Goal: Task Accomplishment & Management: Manage account settings

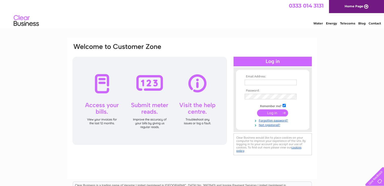
type input "lindaparry@peugeotmail.co.uk"
click at [264, 111] on input "submit" at bounding box center [272, 112] width 31 height 7
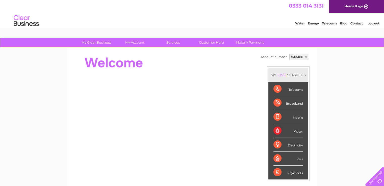
click at [296, 56] on select "543460 543461 543462" at bounding box center [298, 57] width 19 height 6
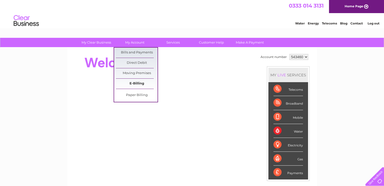
click at [136, 82] on link "E-Billing" at bounding box center [137, 84] width 42 height 10
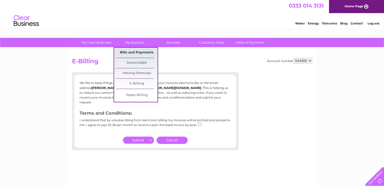
click at [131, 54] on link "Bills and Payments" at bounding box center [137, 53] width 42 height 10
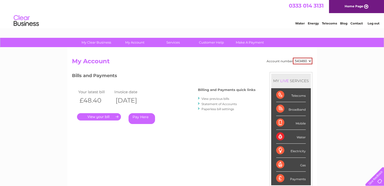
click at [303, 59] on select "543460 543461 543462" at bounding box center [301, 61] width 19 height 7
select select "543461"
click at [292, 58] on select "543460 543461 543462" at bounding box center [301, 61] width 19 height 7
click at [103, 118] on link "." at bounding box center [99, 116] width 44 height 7
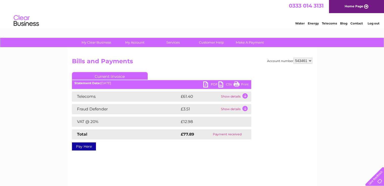
click at [206, 84] on link "PDF" at bounding box center [210, 84] width 15 height 7
